Goal: Use online tool/utility: Utilize a website feature to perform a specific function

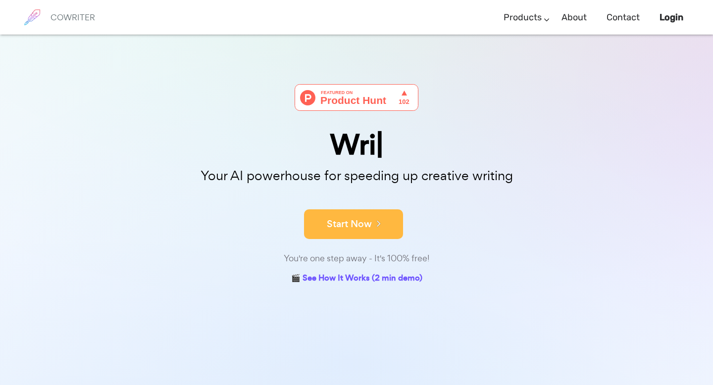
click at [345, 226] on button "Start Now" at bounding box center [353, 224] width 99 height 30
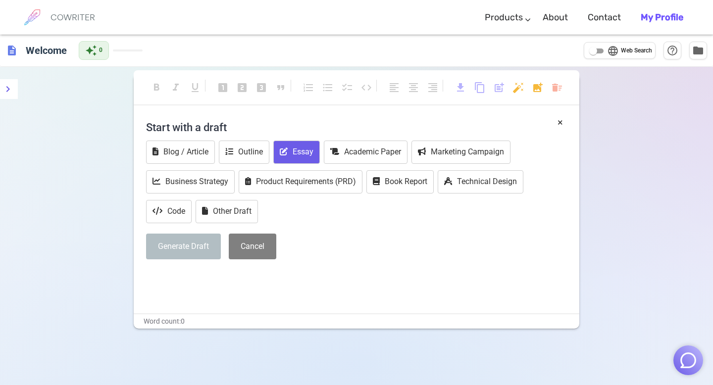
click at [300, 151] on button "Essay" at bounding box center [296, 152] width 47 height 23
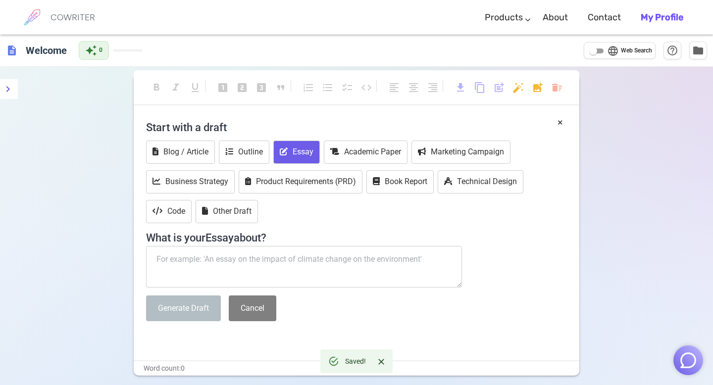
click at [233, 263] on textarea at bounding box center [304, 267] width 316 height 42
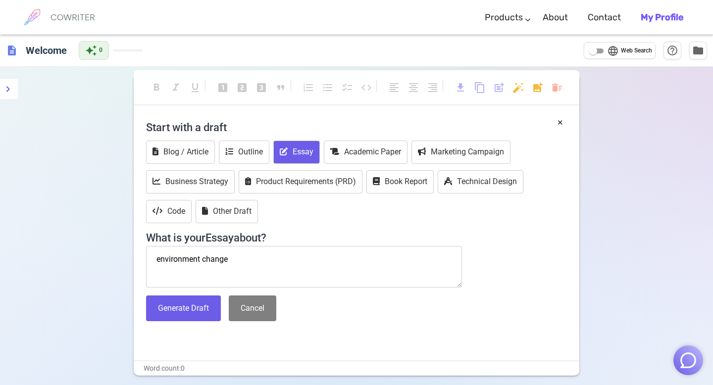
type textarea "environment changes"
click at [200, 307] on button "Generate Draft" at bounding box center [183, 308] width 75 height 26
